Goal: Information Seeking & Learning: Find specific fact

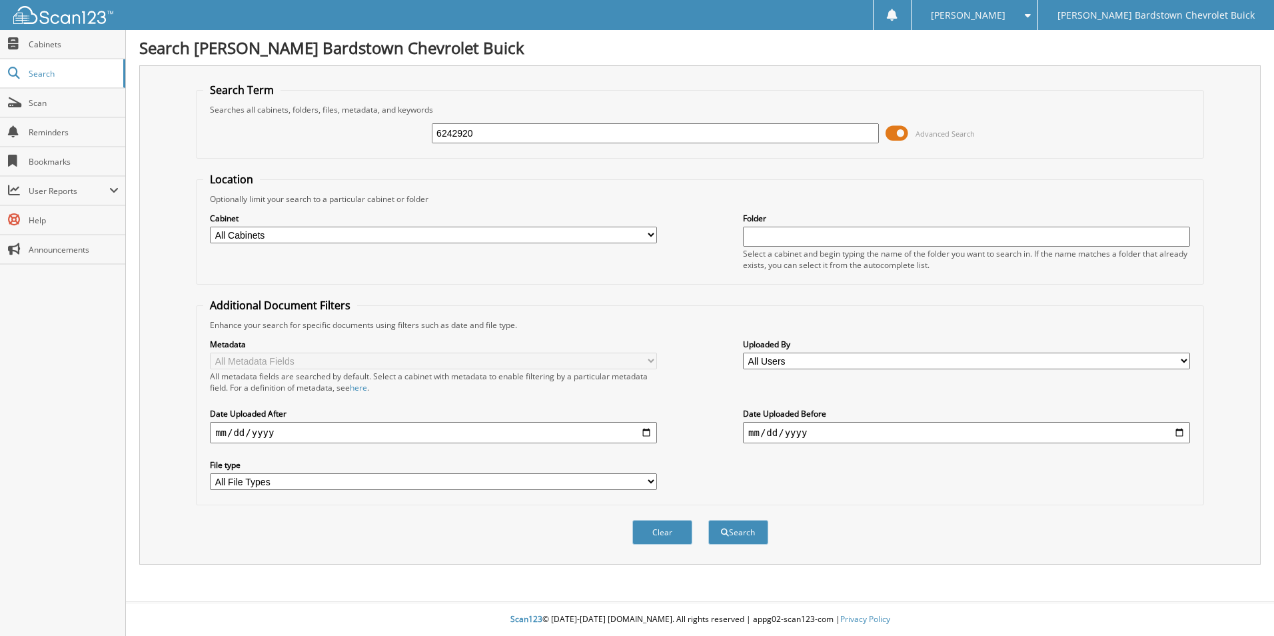
type input "6242920"
click at [709, 520] on button "Search" at bounding box center [739, 532] width 60 height 25
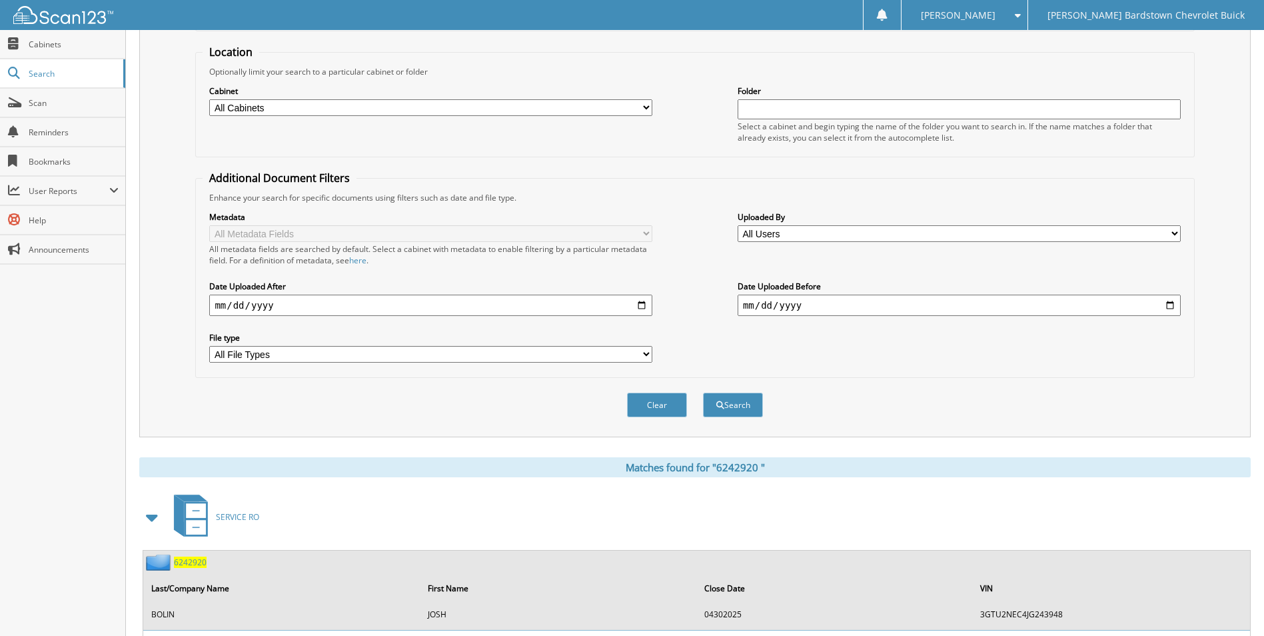
scroll to position [215, 0]
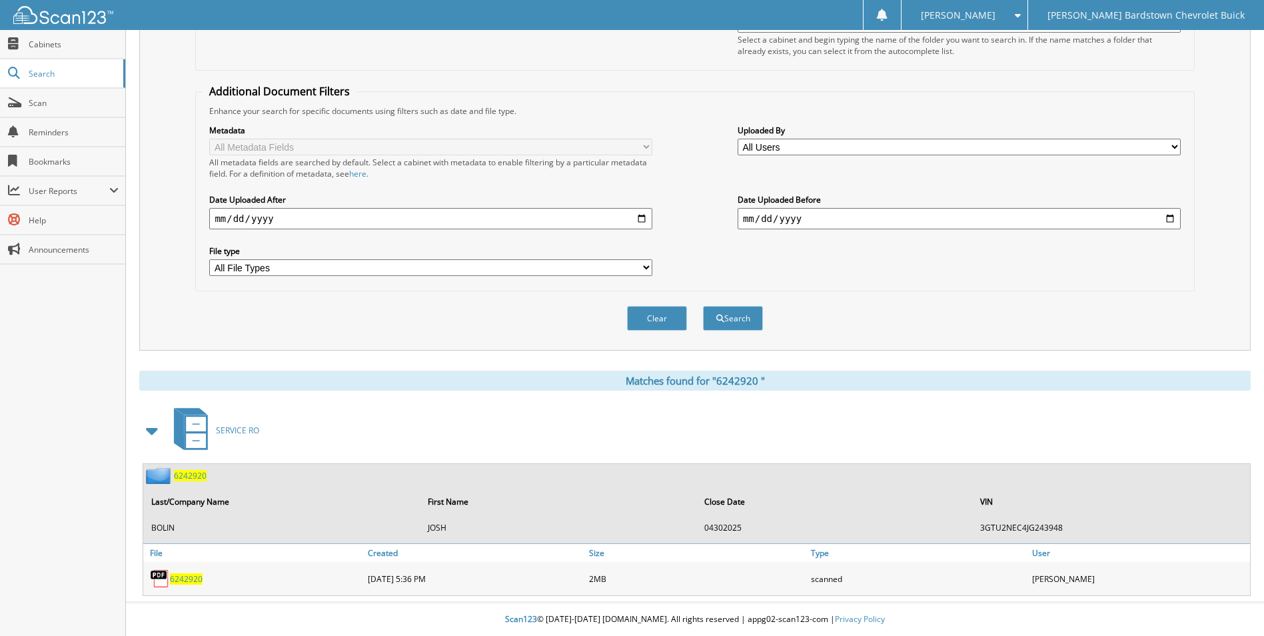
click at [192, 477] on span "6 2 4 2 9 2 0" at bounding box center [190, 475] width 33 height 11
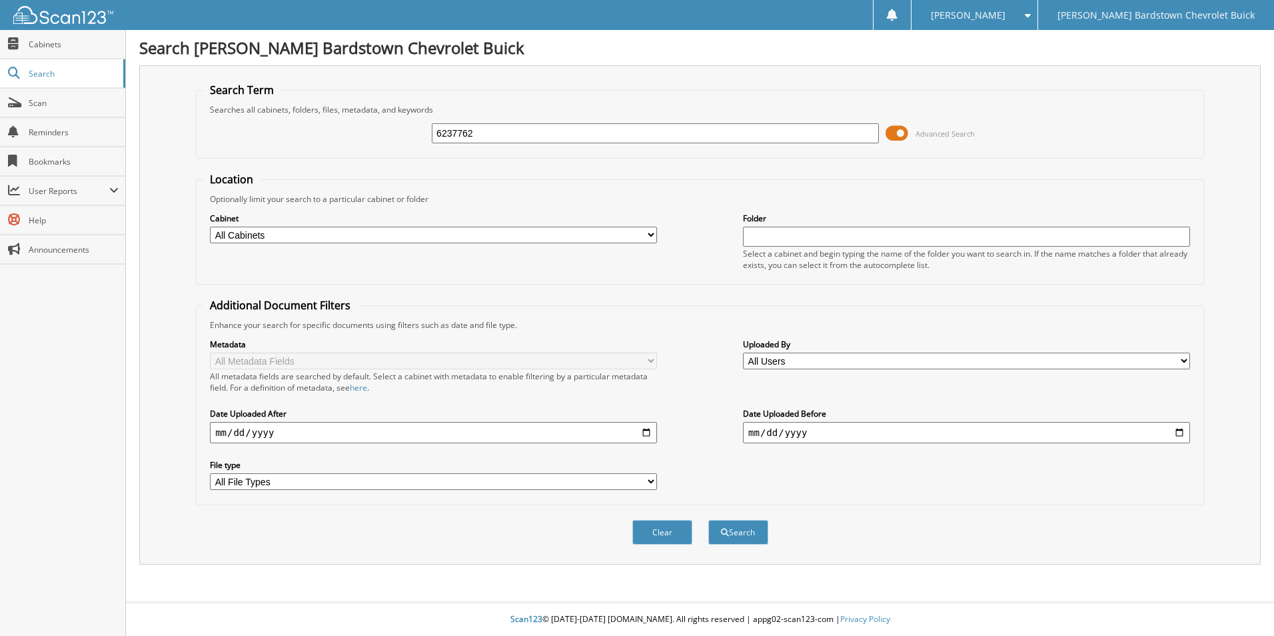
type input "6237762"
click at [709, 520] on button "Search" at bounding box center [739, 532] width 60 height 25
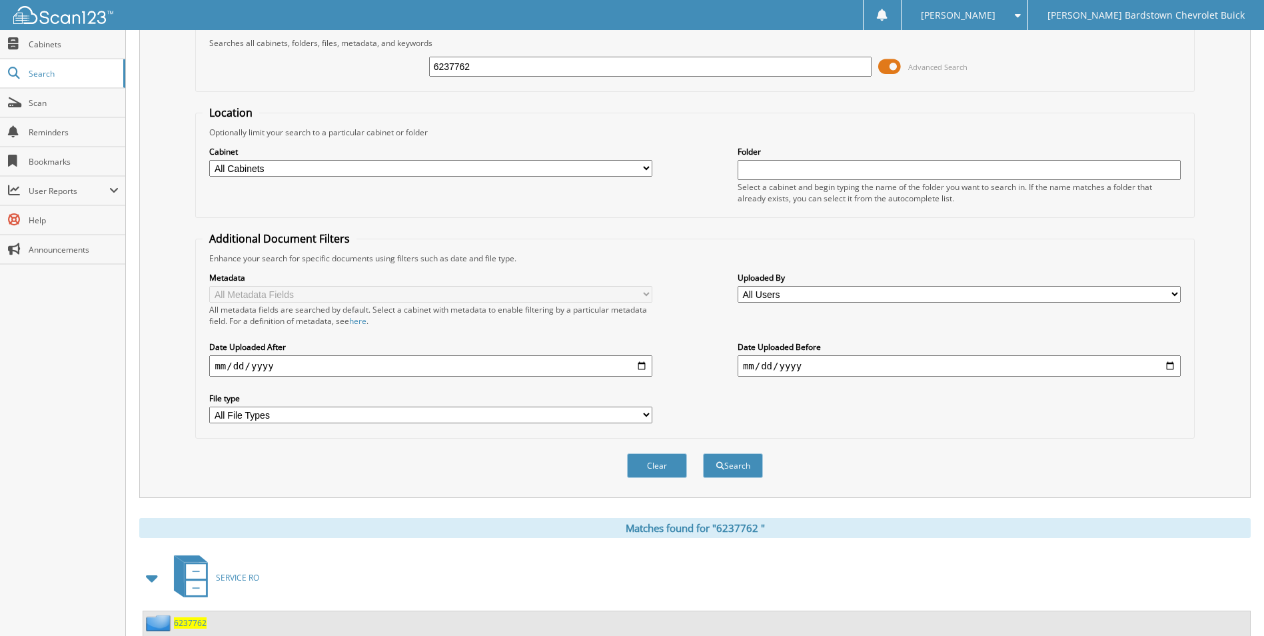
scroll to position [161, 0]
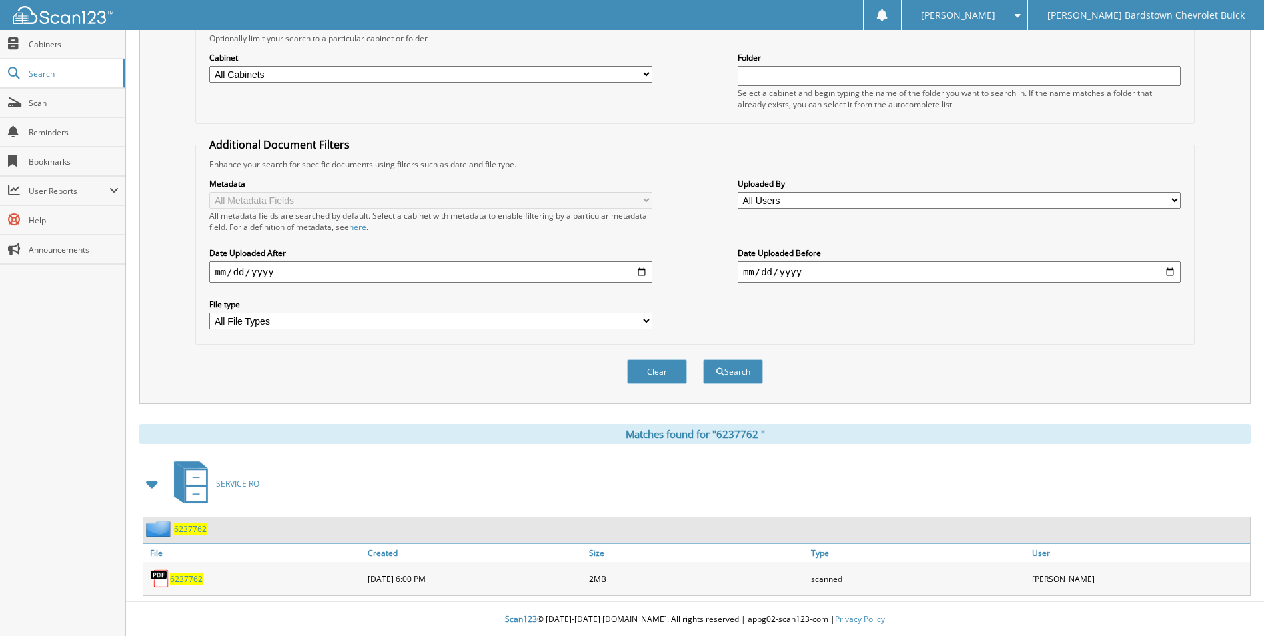
click at [184, 529] on span "6 2 3 7 7 6 2" at bounding box center [190, 528] width 33 height 11
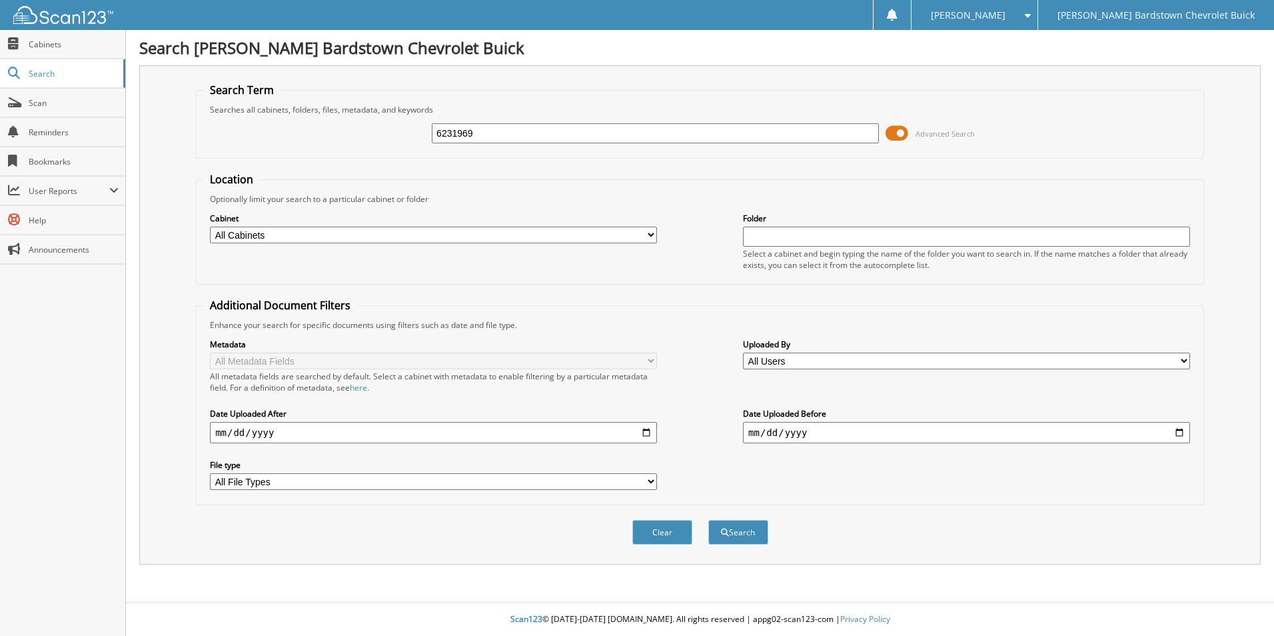
type input "6231969"
click at [709, 520] on button "Search" at bounding box center [739, 532] width 60 height 25
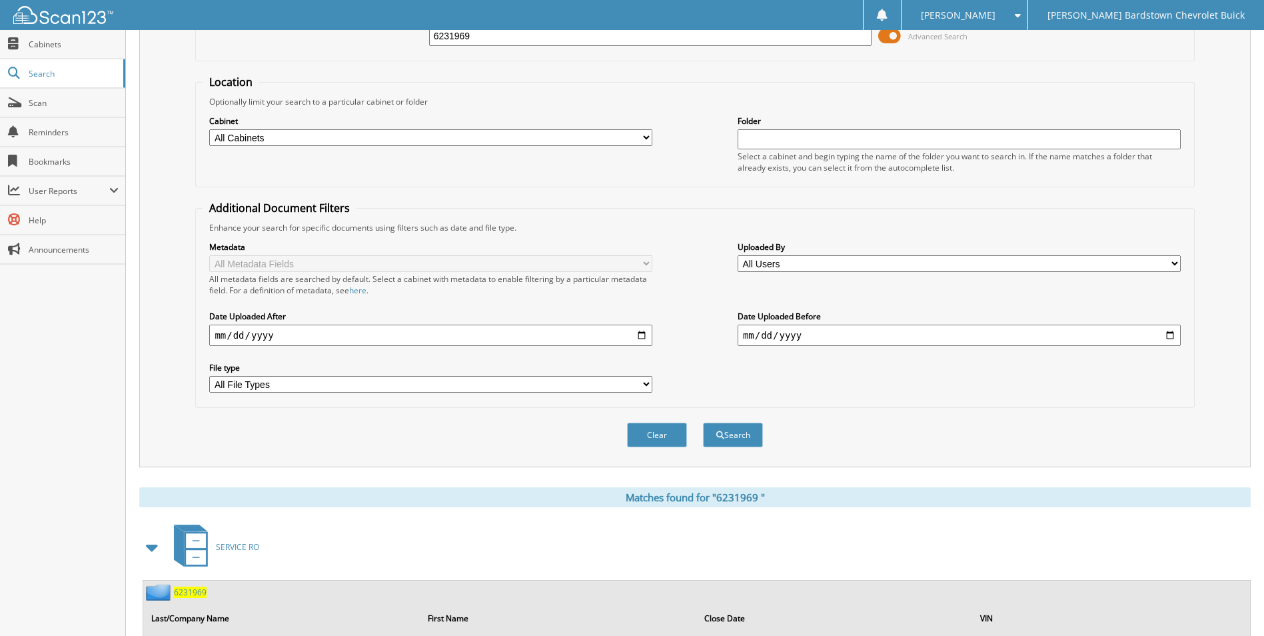
scroll to position [215, 0]
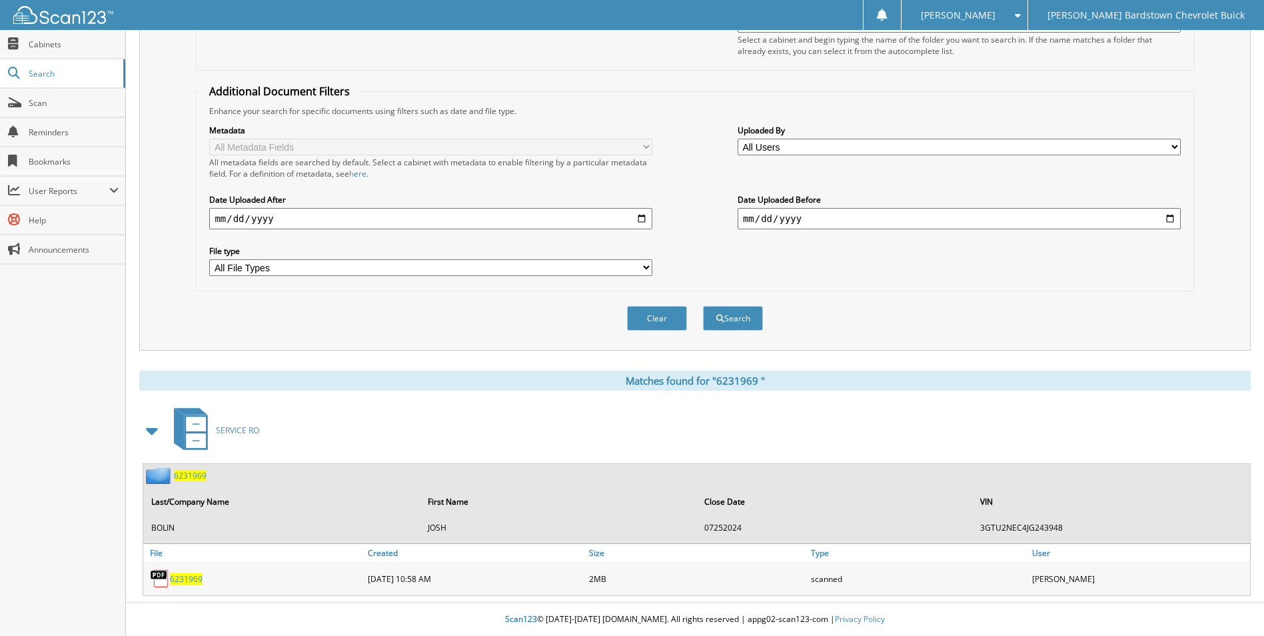
click at [188, 475] on span "6 2 3 1 9 6 9" at bounding box center [190, 475] width 33 height 11
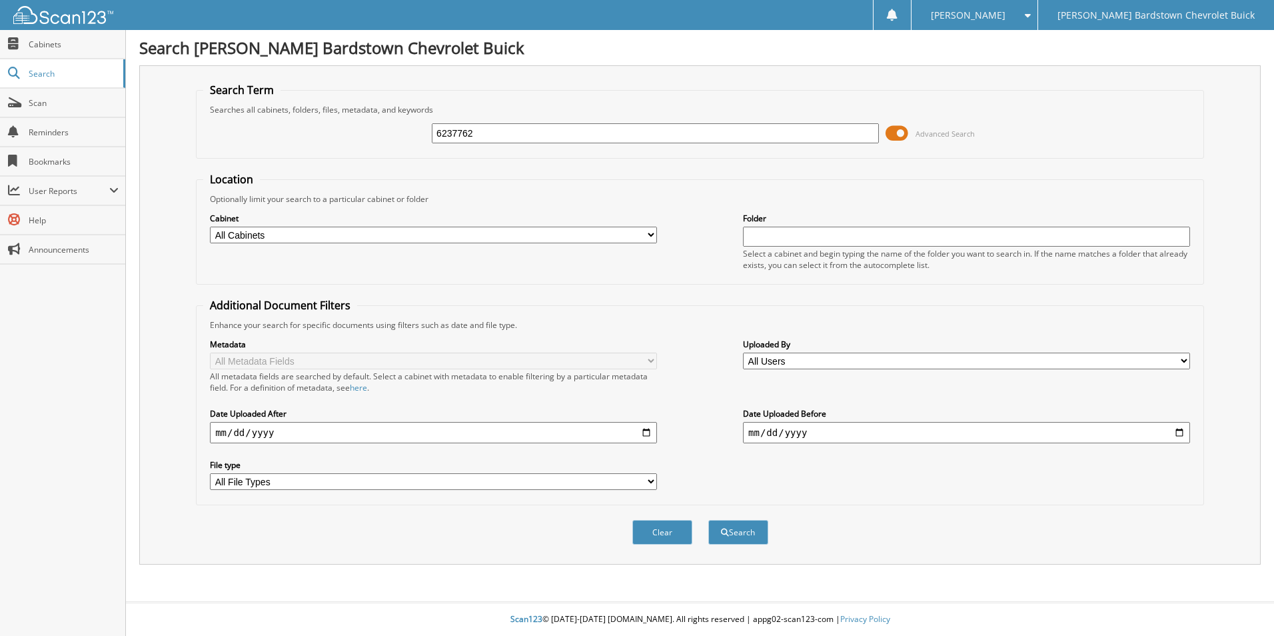
type input "6237762"
click at [709, 520] on button "Search" at bounding box center [739, 532] width 60 height 25
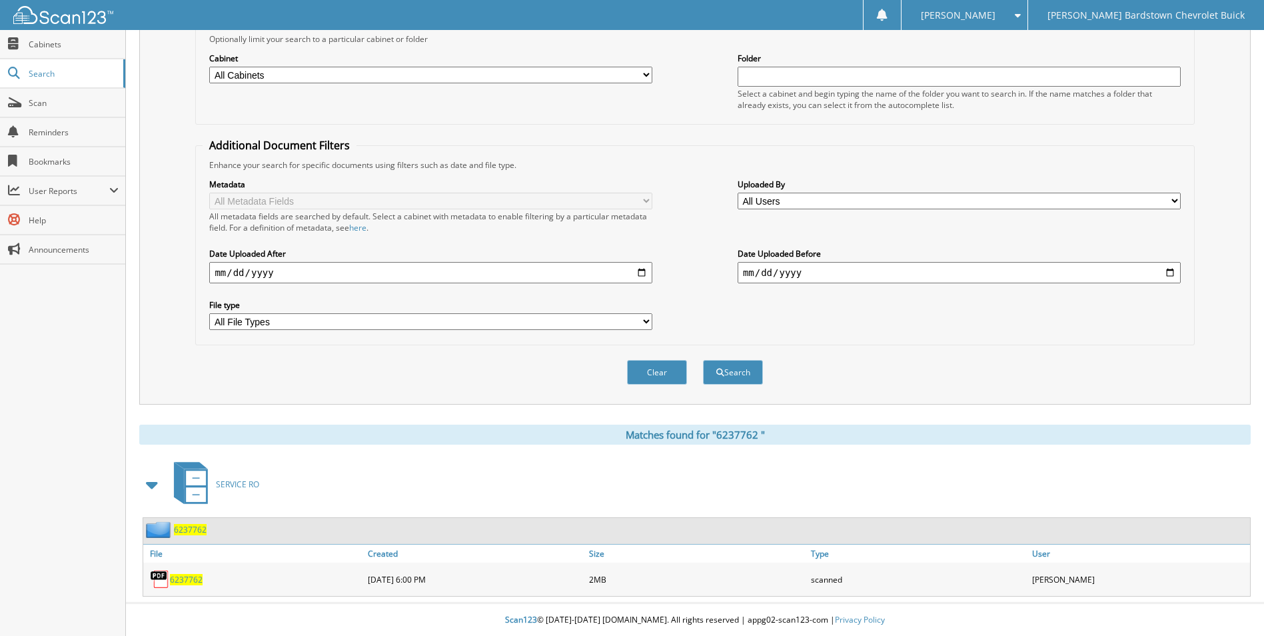
scroll to position [161, 0]
click at [189, 524] on span "6 2 3 7 7 6 2" at bounding box center [190, 528] width 33 height 11
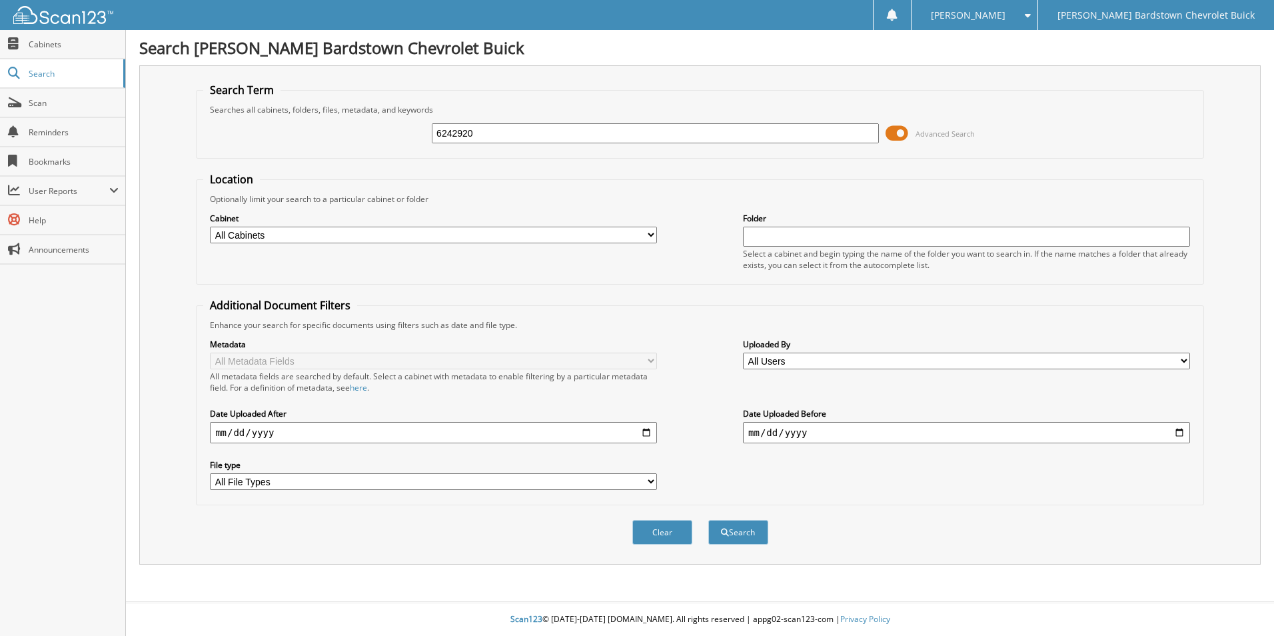
type input "6242920"
click at [709, 520] on button "Search" at bounding box center [739, 532] width 60 height 25
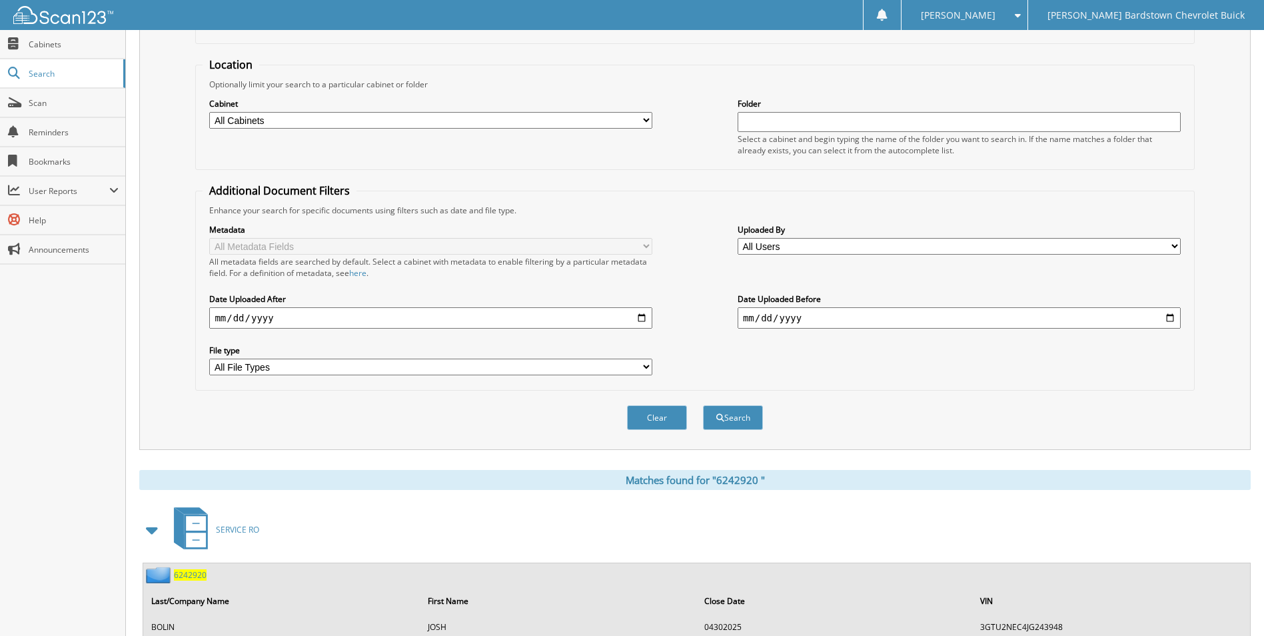
scroll to position [215, 0]
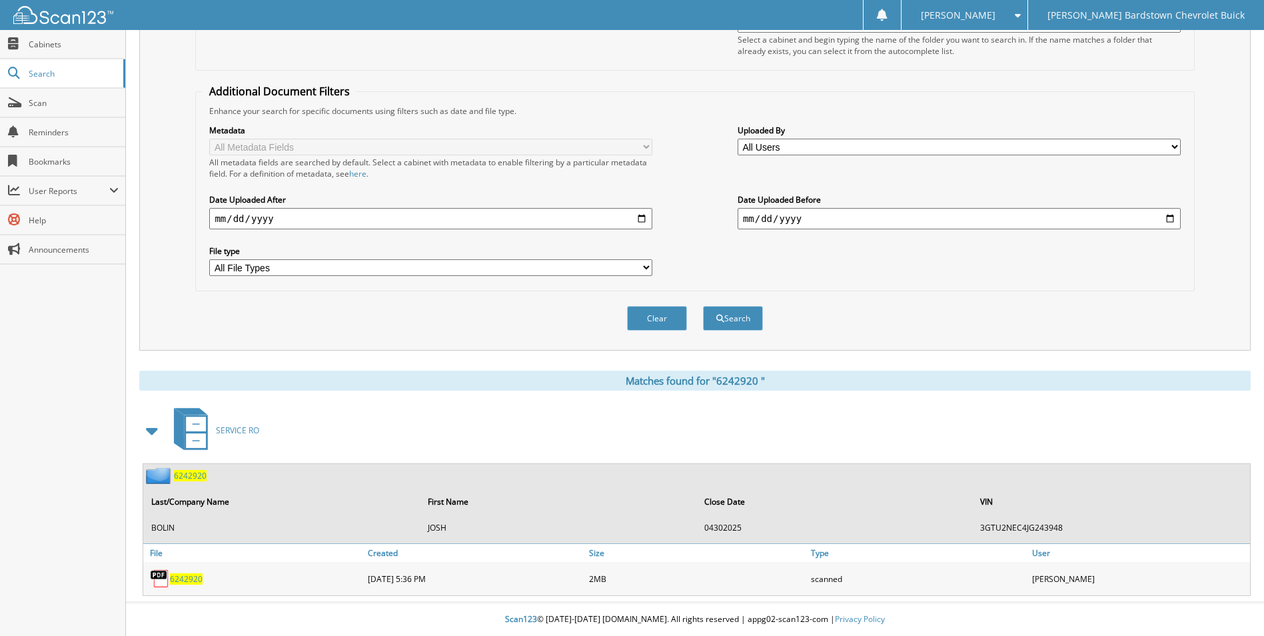
click at [197, 478] on span "6 2 4 2 9 2 0" at bounding box center [190, 475] width 33 height 11
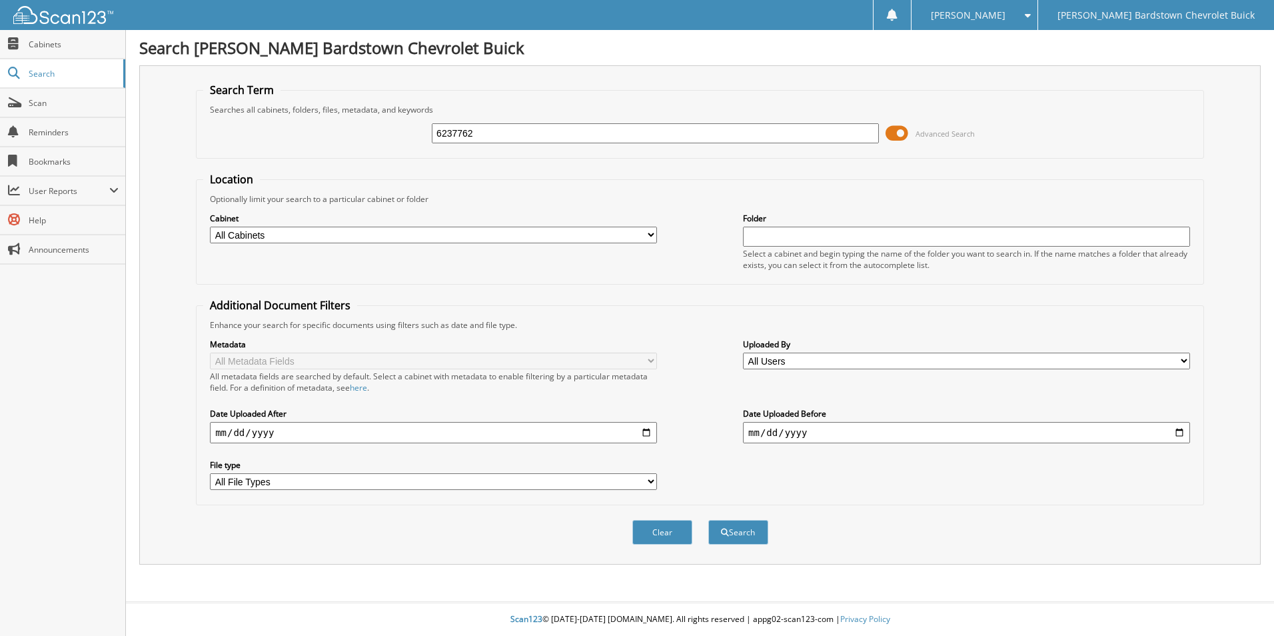
type input "6237762"
click at [709, 520] on button "Search" at bounding box center [739, 532] width 60 height 25
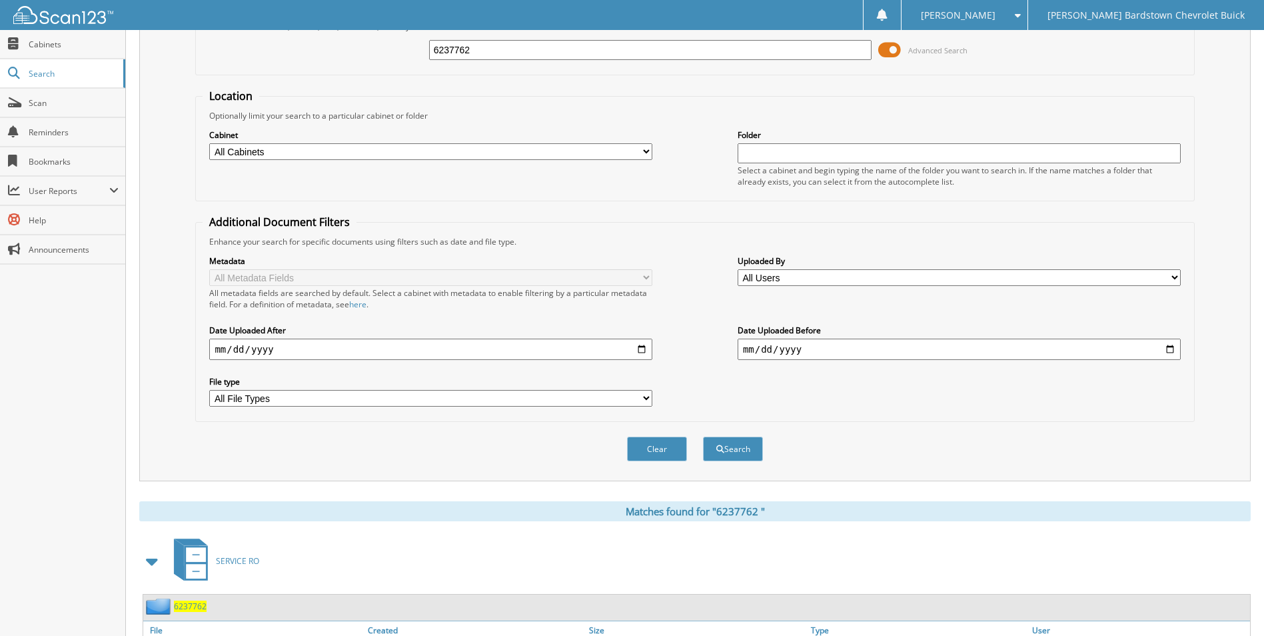
scroll to position [161, 0]
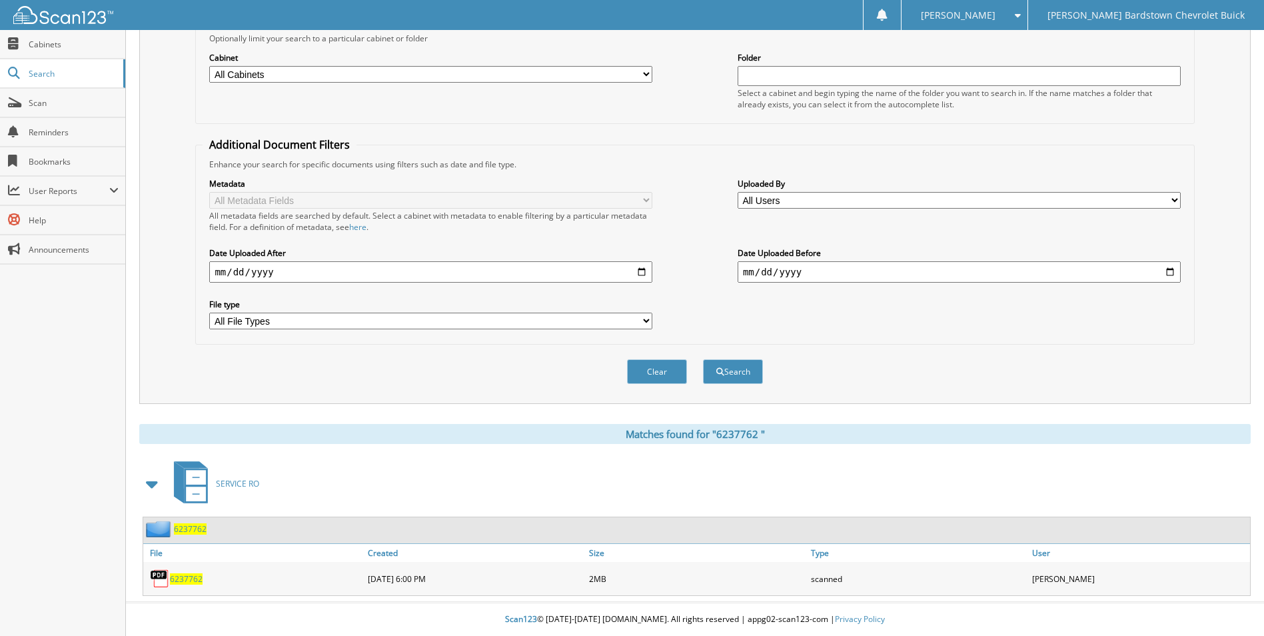
click at [195, 528] on span "6 2 3 7 7 6 2" at bounding box center [190, 528] width 33 height 11
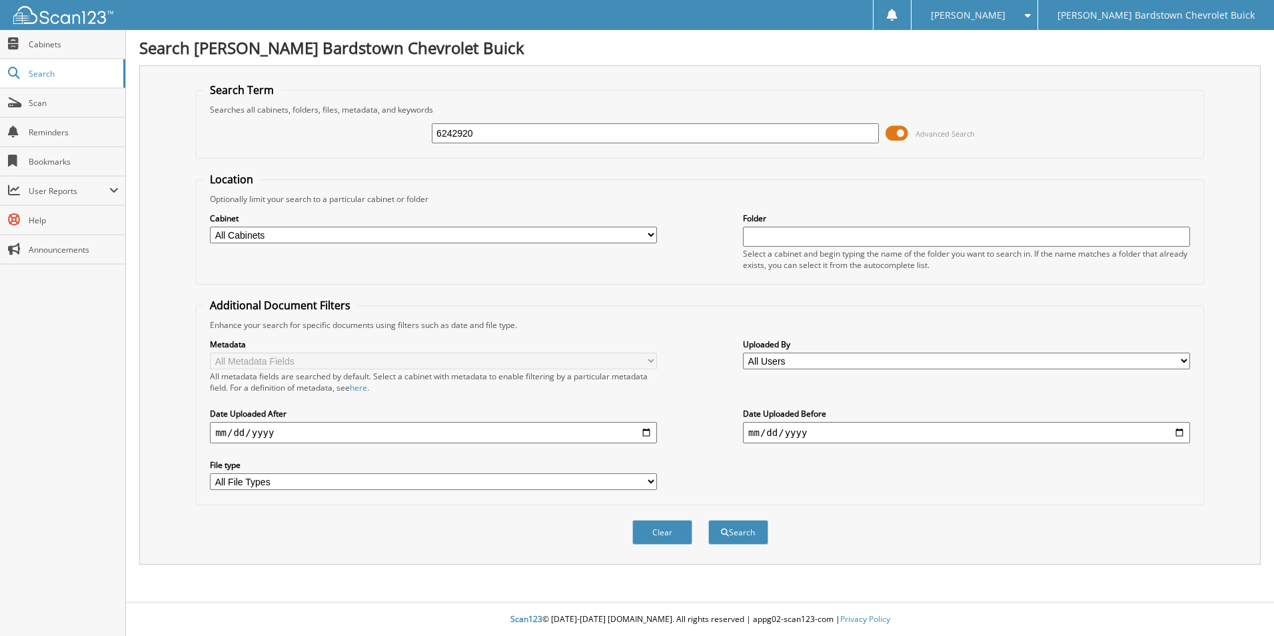
type input "6242920"
click at [709, 520] on button "Search" at bounding box center [739, 532] width 60 height 25
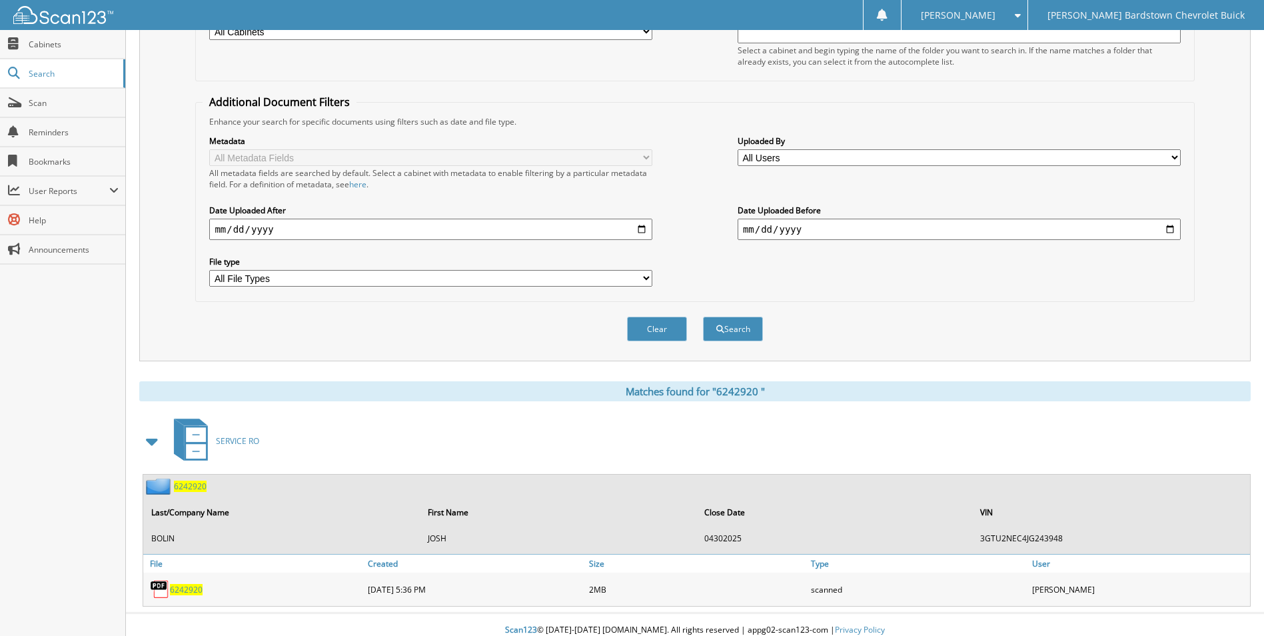
scroll to position [215, 0]
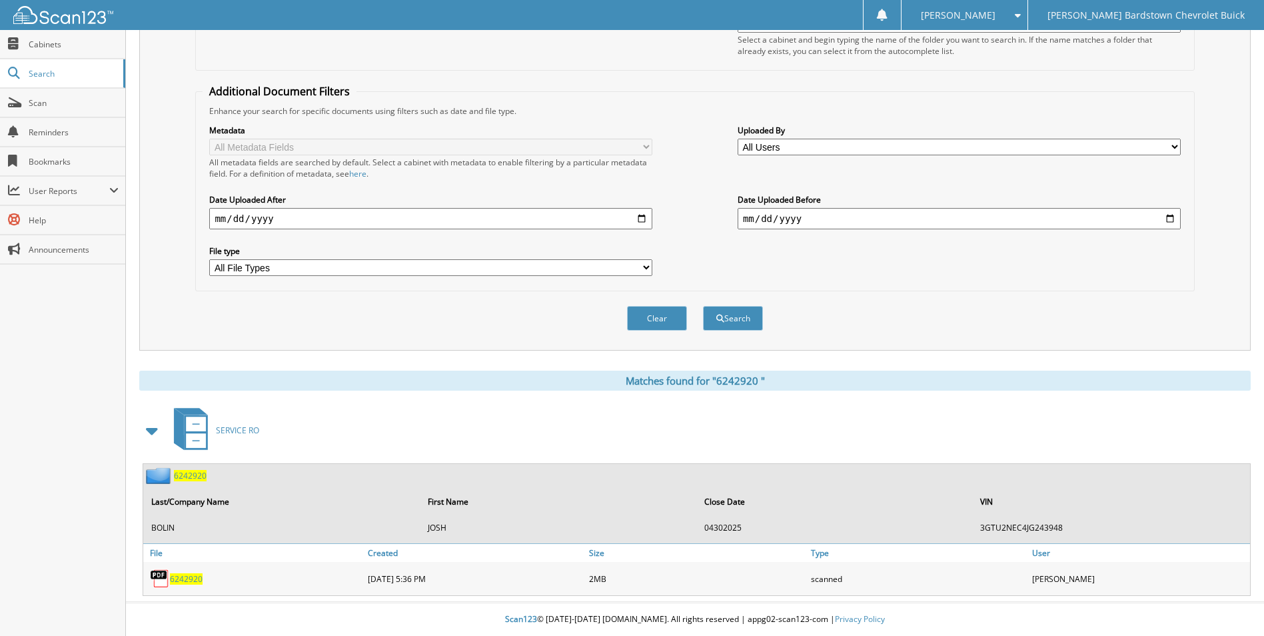
click at [198, 479] on span "6 2 4 2 9 2 0" at bounding box center [190, 475] width 33 height 11
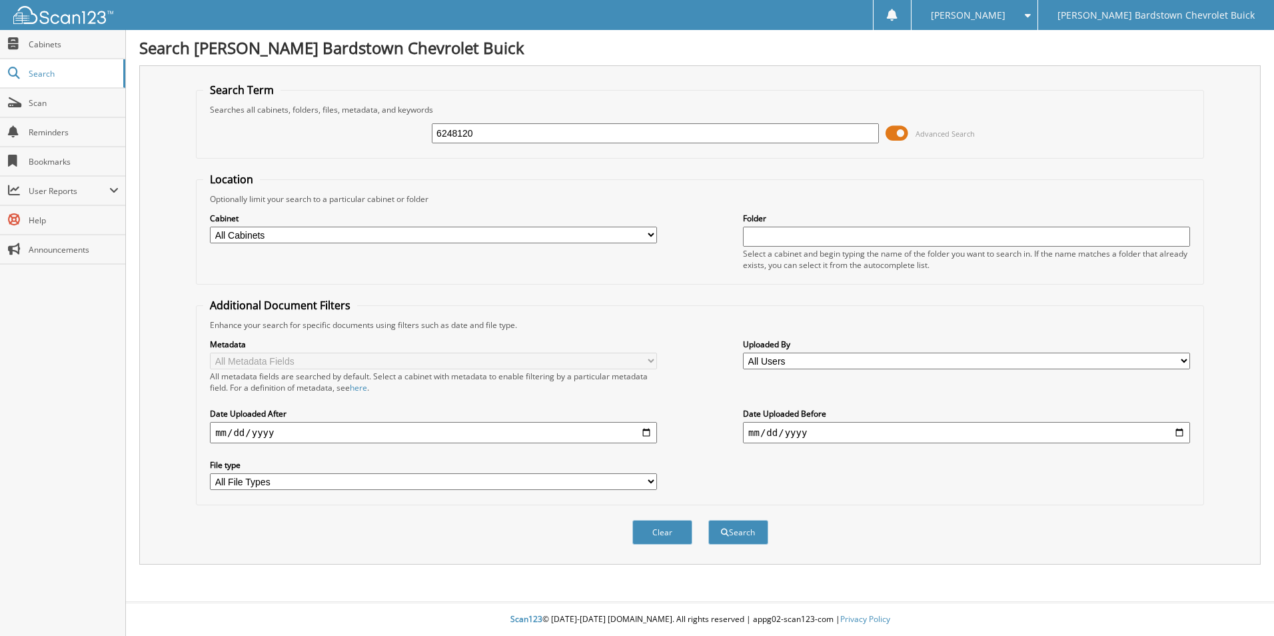
type input "6248120"
click at [709, 520] on button "Search" at bounding box center [739, 532] width 60 height 25
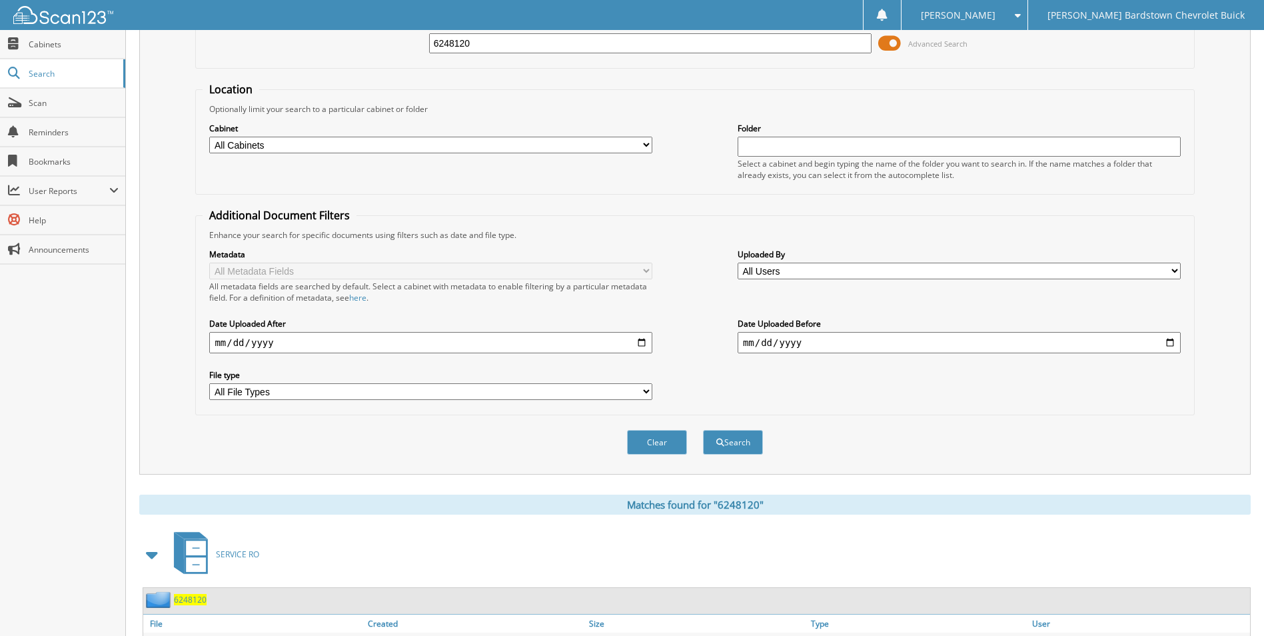
scroll to position [161, 0]
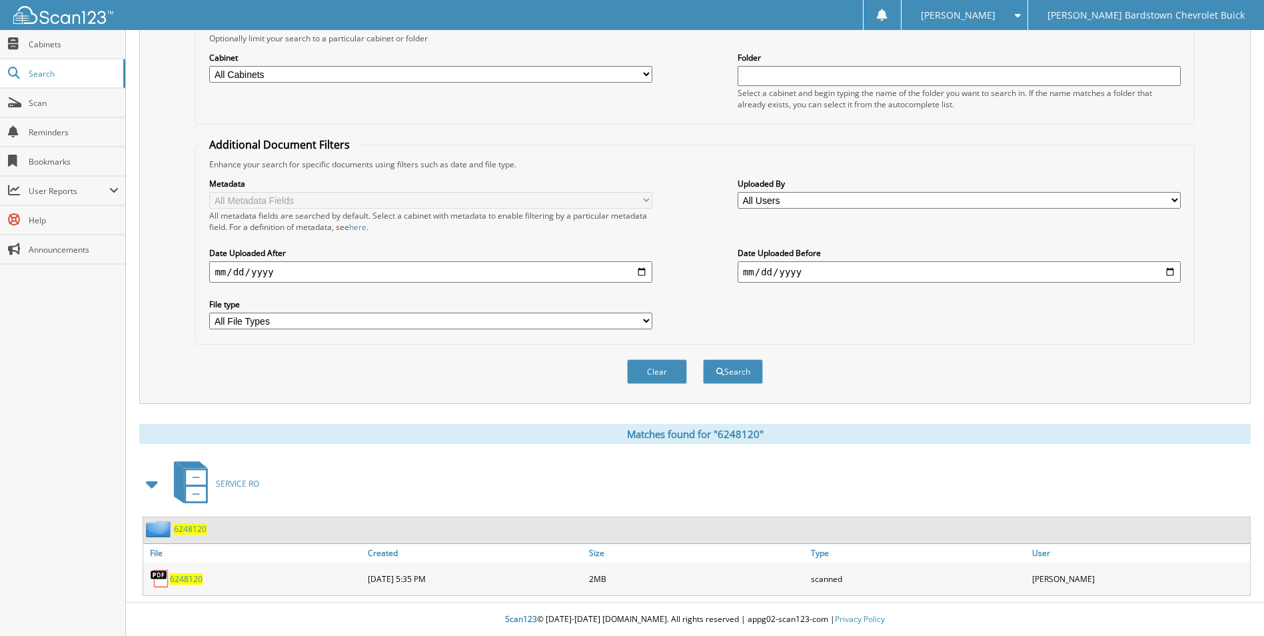
click at [186, 526] on span "6248120" at bounding box center [190, 528] width 33 height 11
